Goal: Complete application form

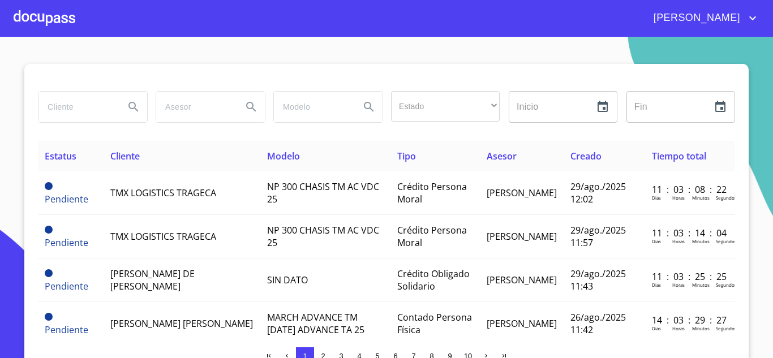
click at [19, 8] on div at bounding box center [45, 18] width 62 height 36
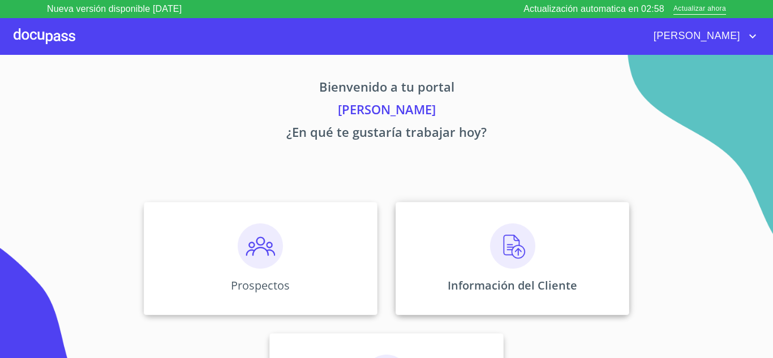
click at [502, 251] on img at bounding box center [512, 246] width 45 height 45
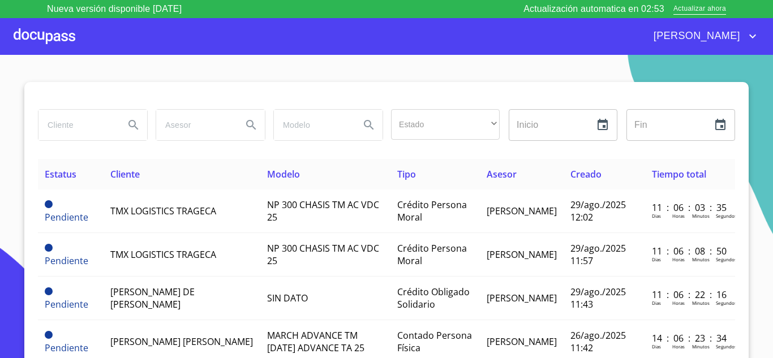
click at [81, 129] on input "search" at bounding box center [76, 125] width 77 height 31
type input "[PERSON_NAME]"
click at [129, 125] on icon "Search" at bounding box center [134, 125] width 10 height 10
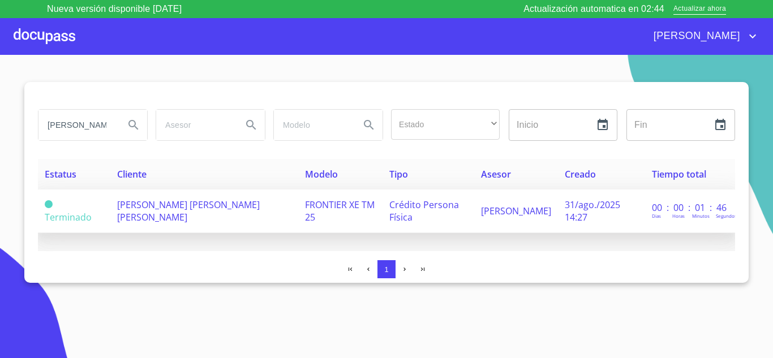
click at [156, 208] on span "[PERSON_NAME] [PERSON_NAME] [PERSON_NAME]" at bounding box center [188, 211] width 143 height 25
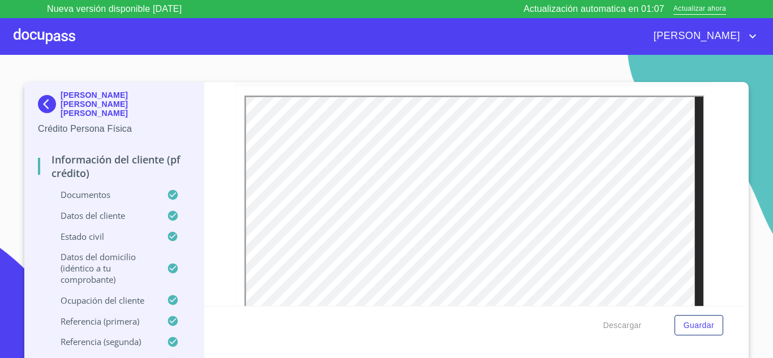
scroll to position [3170, 0]
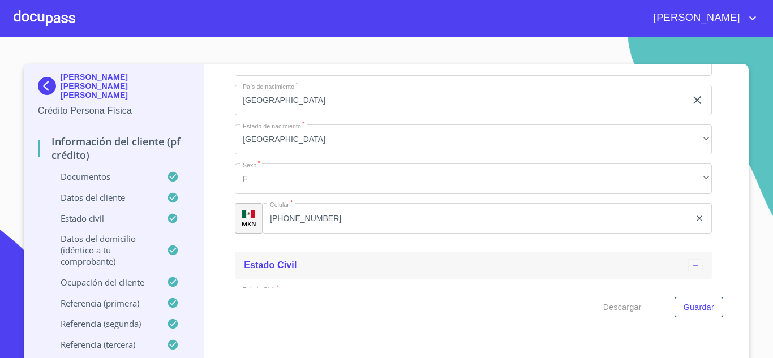
scroll to position [3963, 0]
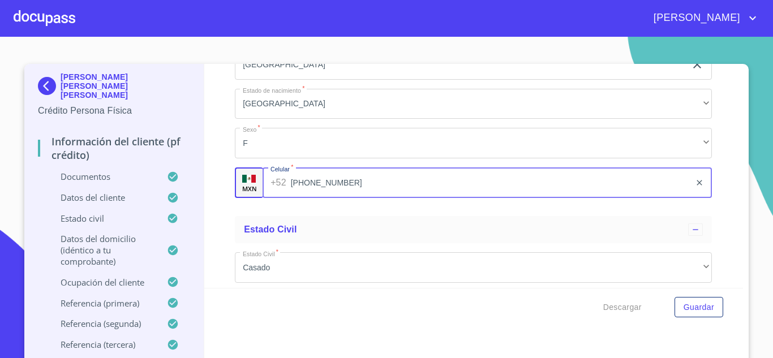
click at [330, 198] on input "[PHONE_NUMBER]" at bounding box center [491, 183] width 400 height 31
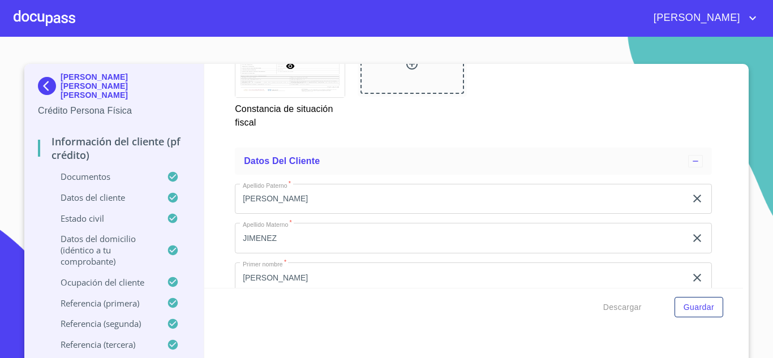
scroll to position [3453, 0]
